Goal: Information Seeking & Learning: Learn about a topic

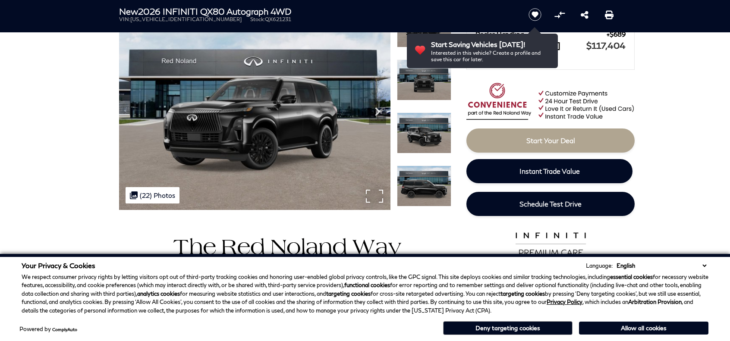
click at [311, 142] on img at bounding box center [254, 108] width 271 height 204
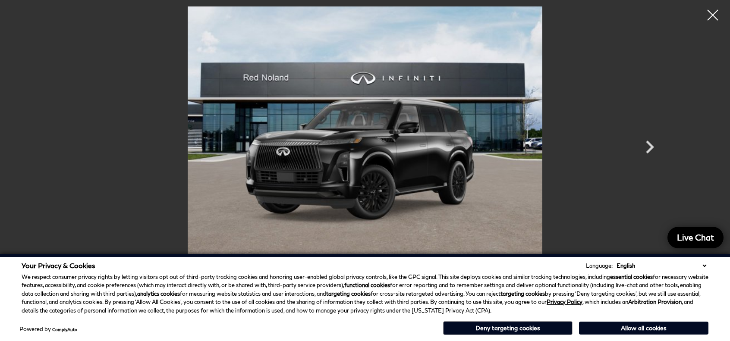
click at [490, 330] on button "Deny targeting cookies" at bounding box center [507, 328] width 129 height 14
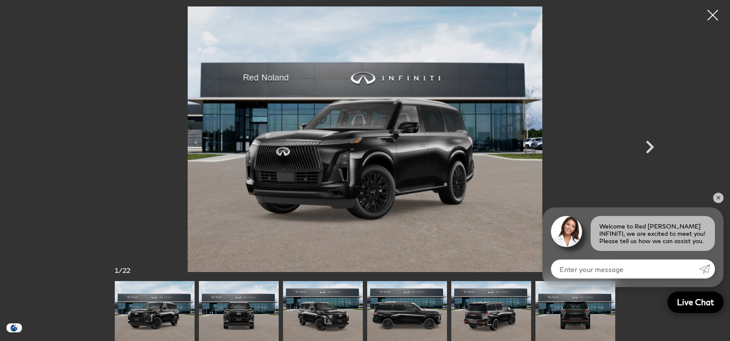
click at [720, 118] on div at bounding box center [365, 170] width 730 height 341
click at [717, 196] on link "✕" at bounding box center [718, 198] width 10 height 10
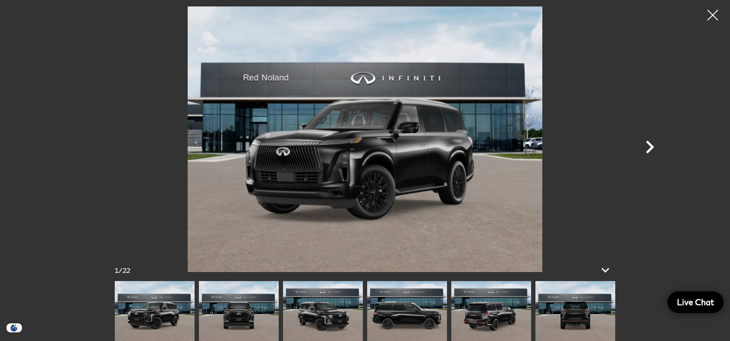
click at [654, 146] on icon "Next" at bounding box center [650, 147] width 26 height 26
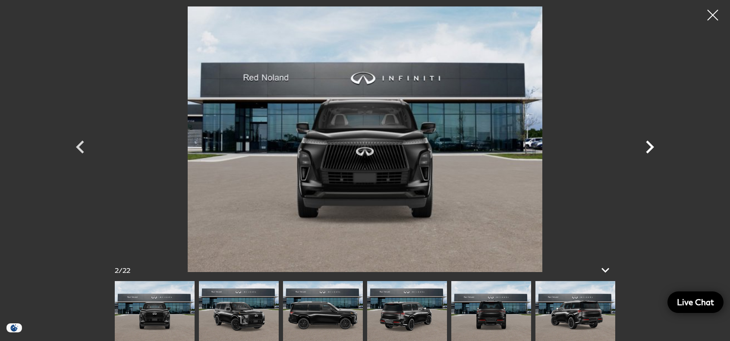
click at [654, 146] on icon "Next" at bounding box center [650, 147] width 26 height 26
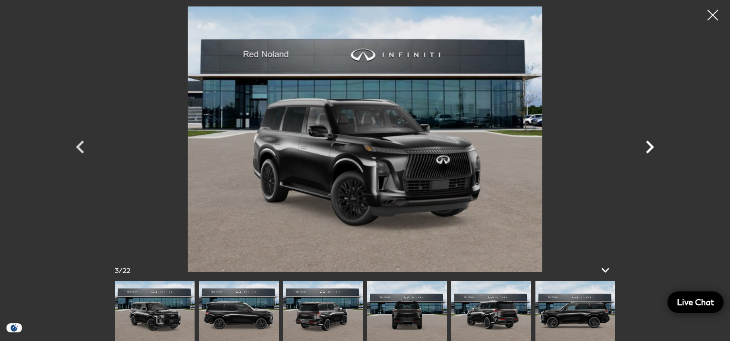
click at [654, 146] on icon "Next" at bounding box center [650, 147] width 26 height 26
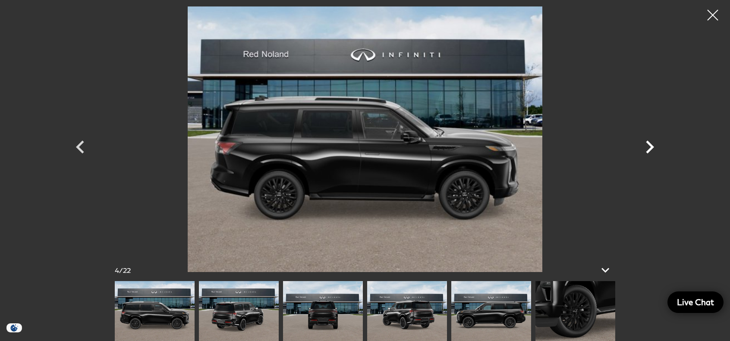
click at [654, 146] on icon "Next" at bounding box center [650, 147] width 26 height 26
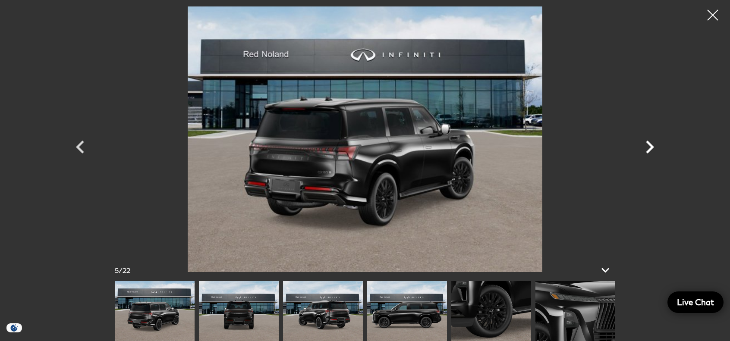
click at [654, 146] on icon "Next" at bounding box center [650, 147] width 26 height 26
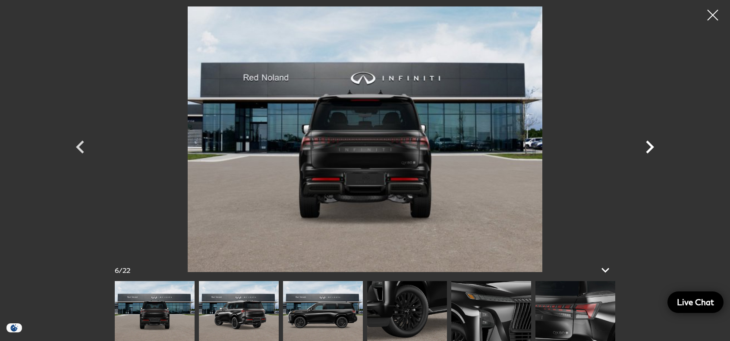
click at [654, 146] on icon "Next" at bounding box center [650, 147] width 26 height 26
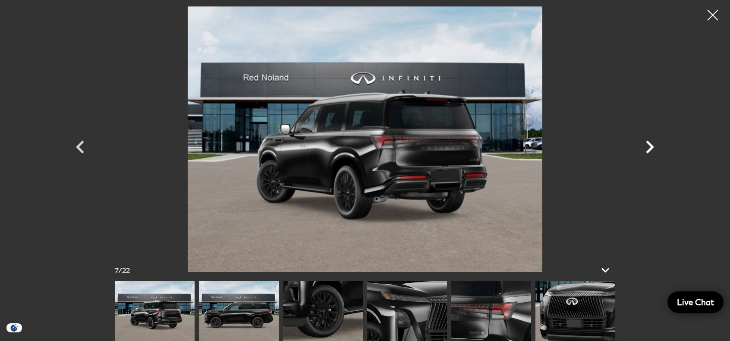
click at [654, 146] on icon "Next" at bounding box center [650, 147] width 26 height 26
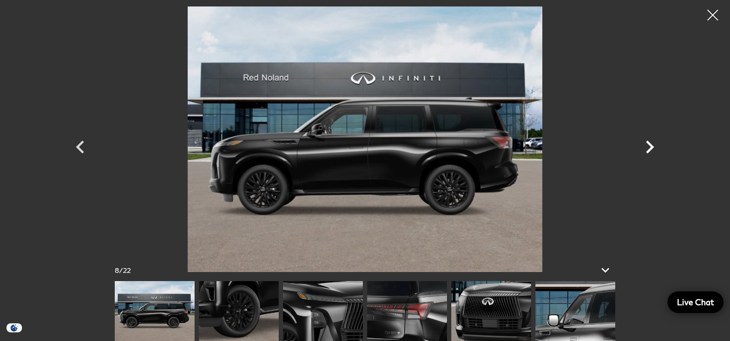
click at [649, 145] on icon "Next" at bounding box center [650, 147] width 8 height 13
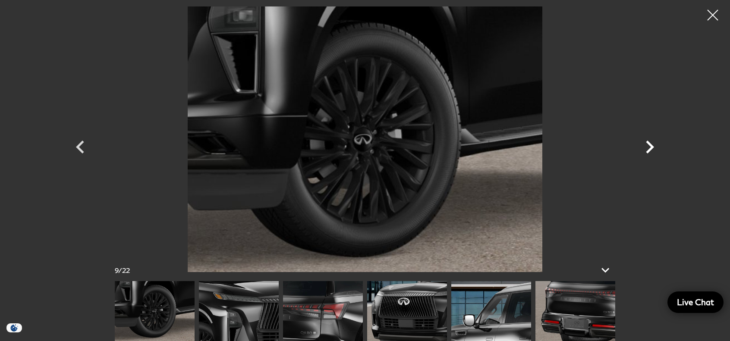
click at [649, 145] on icon "Next" at bounding box center [650, 147] width 8 height 13
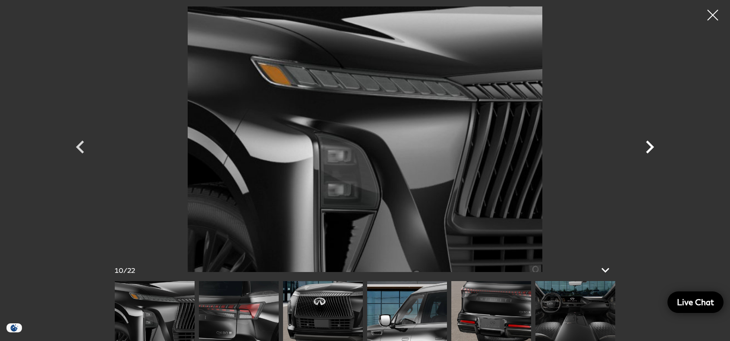
click at [649, 145] on icon "Next" at bounding box center [650, 147] width 8 height 13
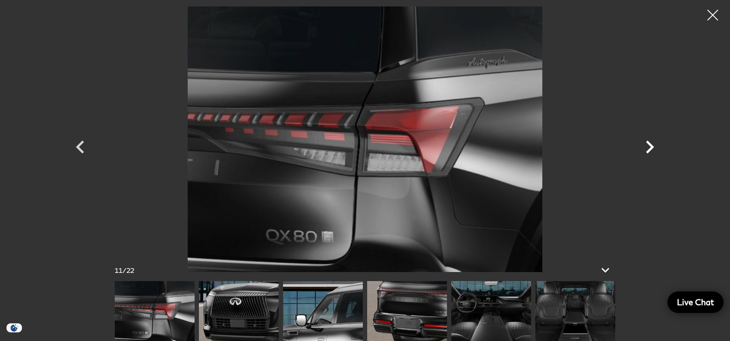
click at [649, 145] on icon "Next" at bounding box center [650, 147] width 8 height 13
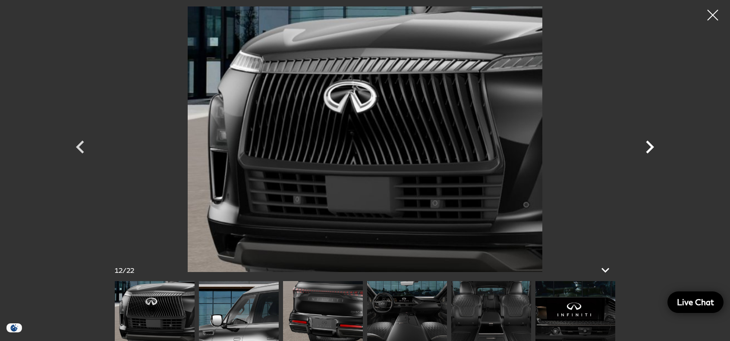
click at [649, 145] on icon "Next" at bounding box center [650, 147] width 8 height 13
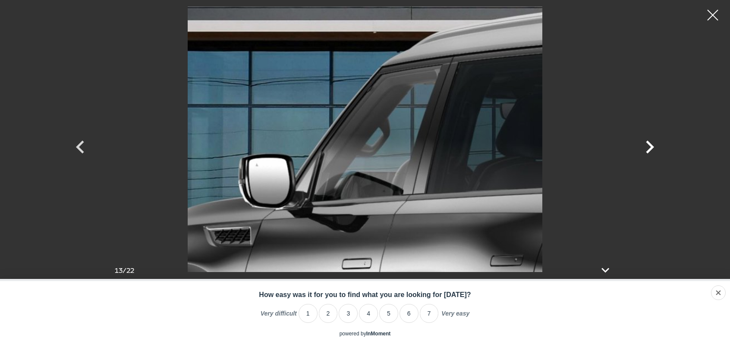
click at [649, 145] on icon "Next" at bounding box center [650, 147] width 8 height 13
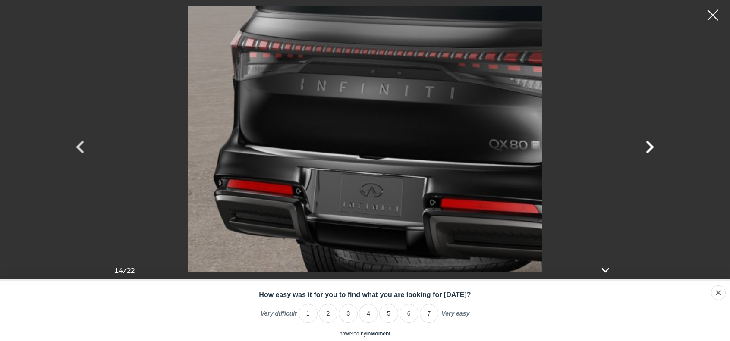
click at [650, 142] on icon "Next" at bounding box center [650, 147] width 26 height 26
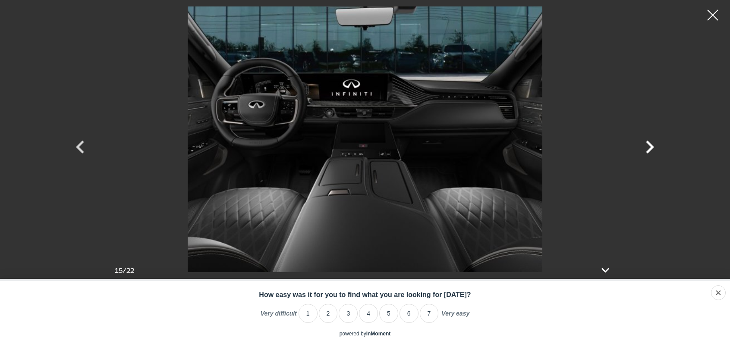
click at [648, 141] on icon "Next" at bounding box center [650, 147] width 26 height 26
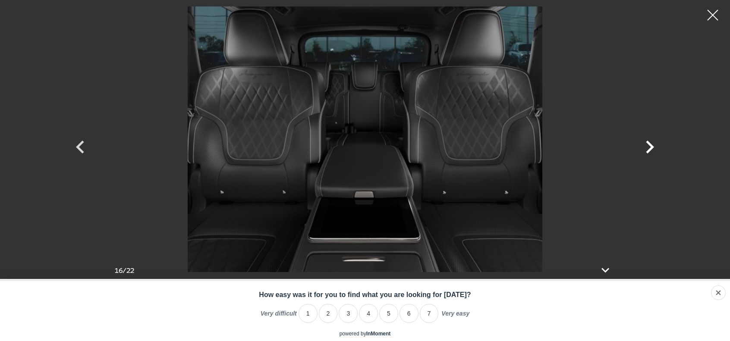
click at [646, 141] on icon "Next" at bounding box center [650, 147] width 26 height 26
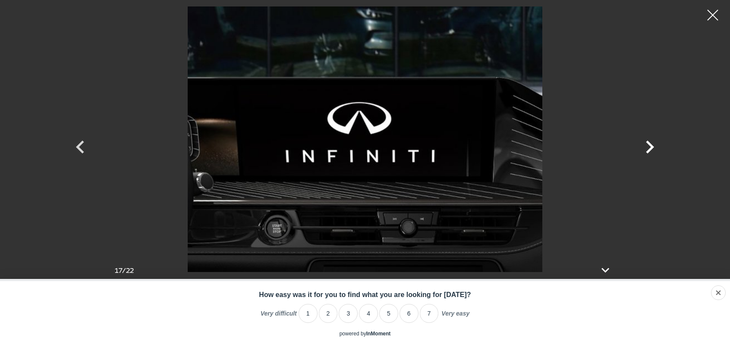
click at [646, 152] on icon "Next" at bounding box center [650, 147] width 8 height 13
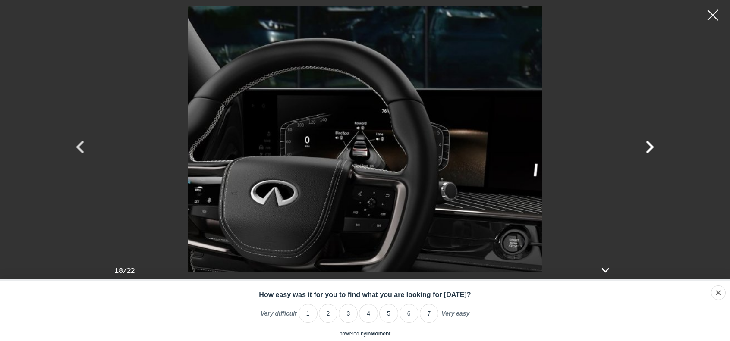
scroll to position [144, 0]
click at [607, 273] on icon at bounding box center [605, 270] width 21 height 21
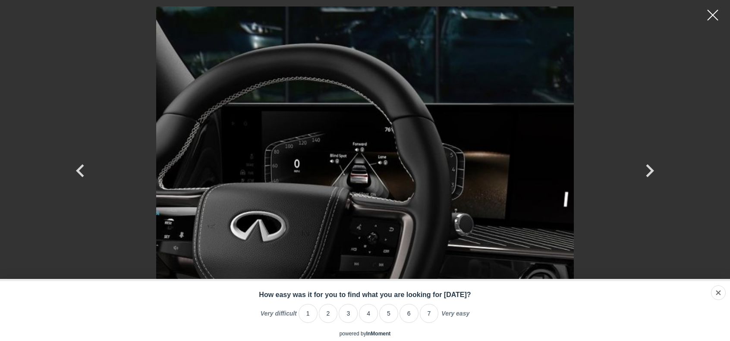
scroll to position [287, 0]
click at [718, 289] on div "dismiss" at bounding box center [701, 293] width 47 height 15
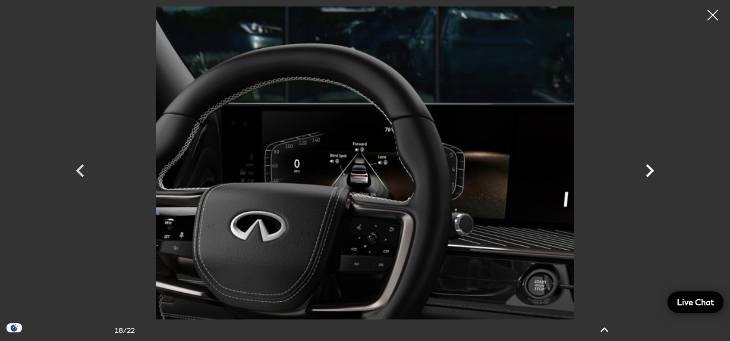
click at [651, 173] on icon "Next" at bounding box center [650, 170] width 8 height 13
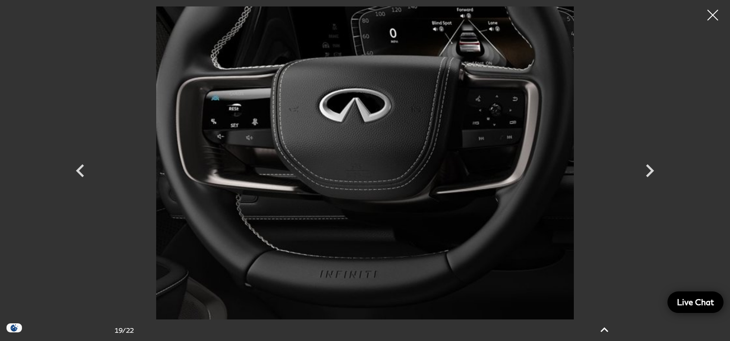
scroll to position [72, 0]
click at [607, 333] on icon at bounding box center [604, 330] width 10 height 6
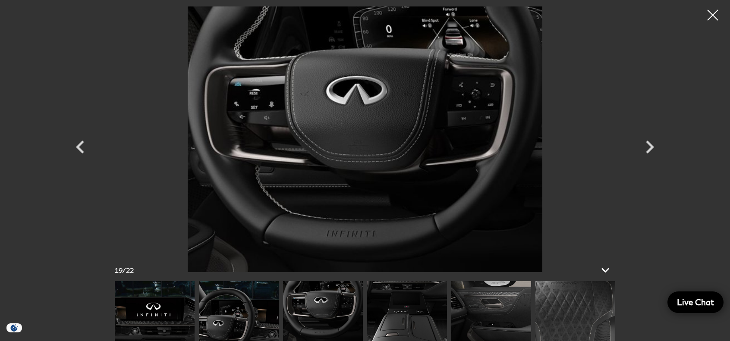
scroll to position [0, 0]
click at [648, 143] on icon "Next" at bounding box center [650, 147] width 8 height 13
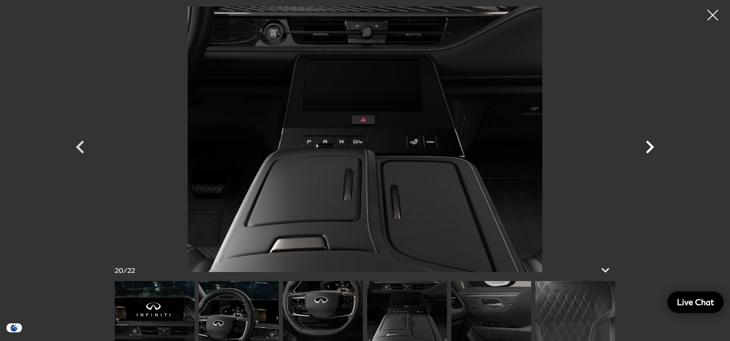
click at [646, 146] on icon "Next" at bounding box center [650, 147] width 26 height 26
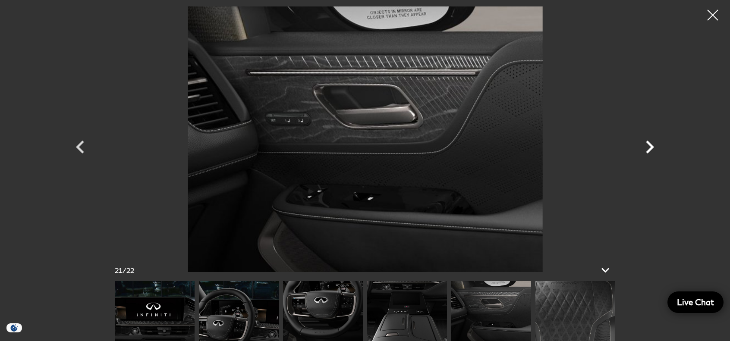
click at [647, 146] on icon "Next" at bounding box center [650, 147] width 26 height 26
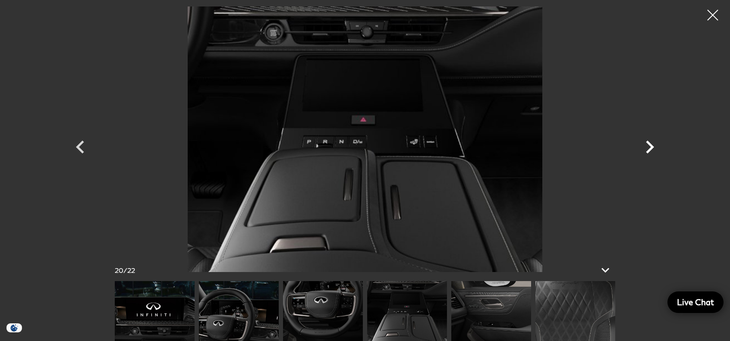
click at [651, 146] on icon "Next" at bounding box center [650, 147] width 8 height 13
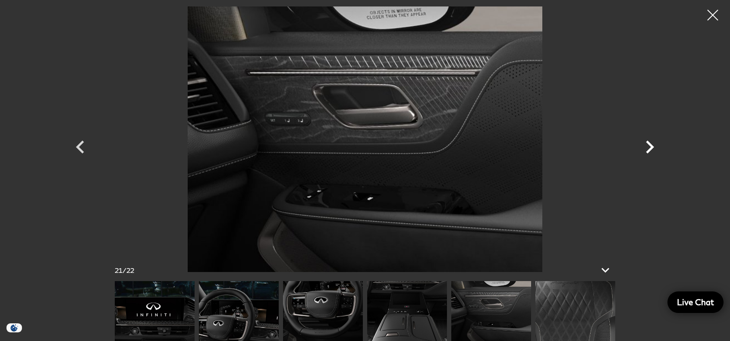
click at [651, 146] on icon "Next" at bounding box center [650, 147] width 8 height 13
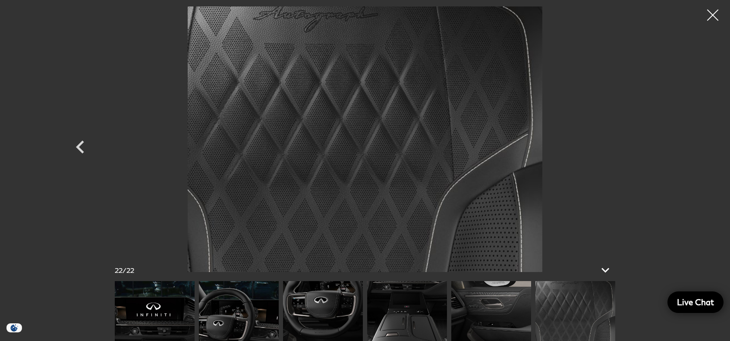
click at [714, 15] on div at bounding box center [713, 15] width 23 height 23
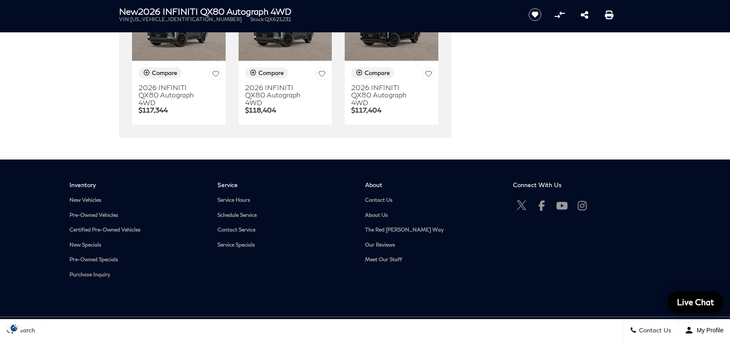
scroll to position [2288, 0]
